Goal: Transaction & Acquisition: Subscribe to service/newsletter

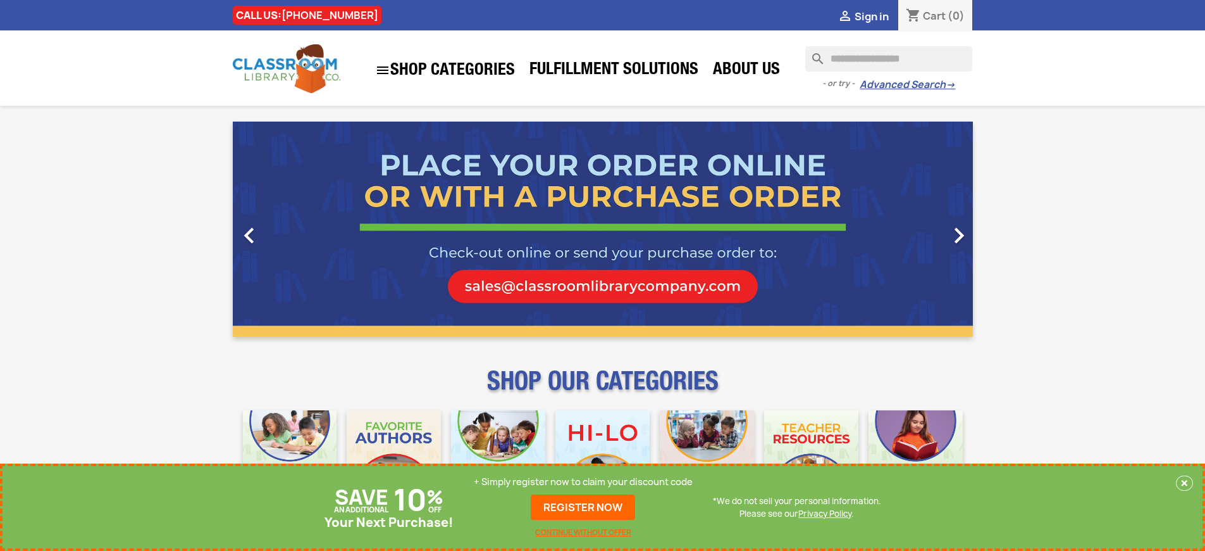
click at [583, 482] on p "+ Simply register now to claim your discount code" at bounding box center [583, 481] width 219 height 13
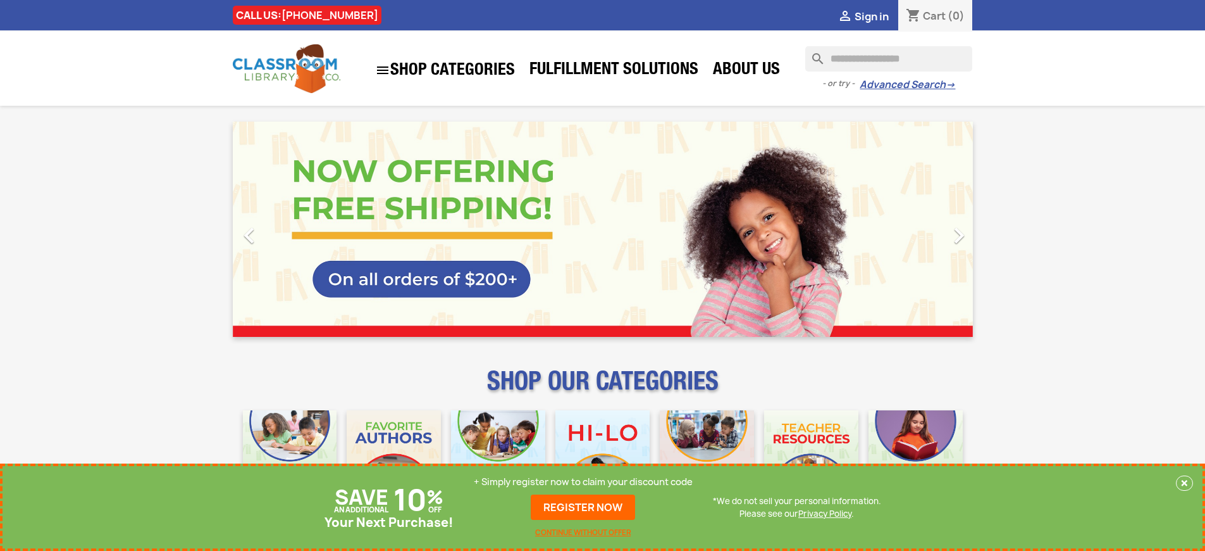
click at [583, 482] on p "+ Simply register now to claim your discount code" at bounding box center [583, 481] width 219 height 13
click at [583, 507] on link "REGISTER NOW" at bounding box center [583, 506] width 104 height 25
